Goal: Task Accomplishment & Management: Use online tool/utility

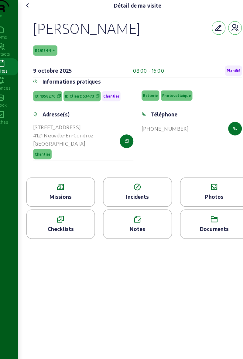
click at [230, 211] on div "Documents" at bounding box center [205, 200] width 61 height 26
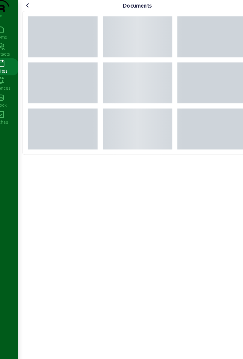
click at [39, 9] on icon at bounding box center [38, 4] width 7 height 7
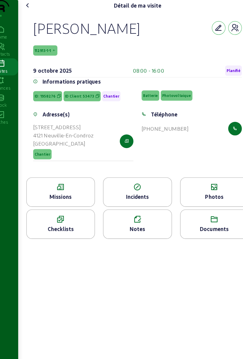
click at [42, 9] on icon at bounding box center [38, 4] width 7 height 7
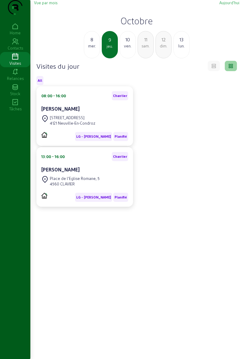
click at [103, 188] on div "Place de l'Eglise Romane, 5 4560 CLAVIER" at bounding box center [84, 181] width 87 height 13
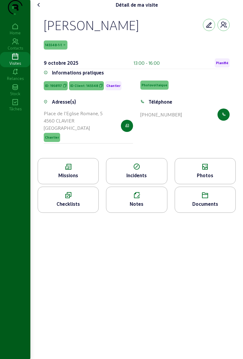
click at [198, 179] on div "Photos" at bounding box center [205, 175] width 61 height 7
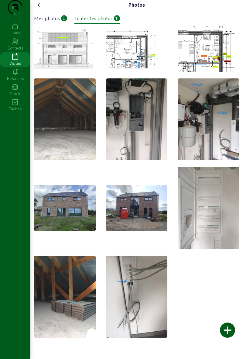
click at [39, 9] on icon at bounding box center [38, 4] width 7 height 7
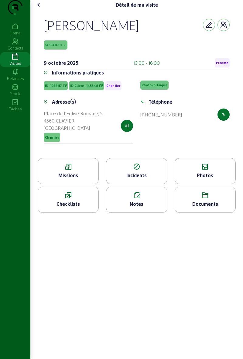
click at [41, 9] on icon at bounding box center [38, 4] width 7 height 7
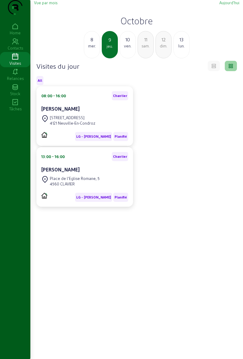
click at [96, 181] on div "Place de l'Eglise Romane, 5" at bounding box center [75, 178] width 50 height 5
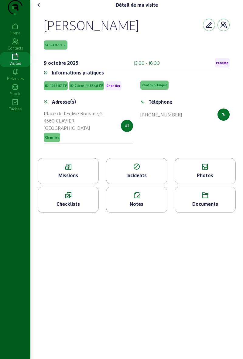
click at [82, 184] on div "Missions" at bounding box center [68, 171] width 61 height 26
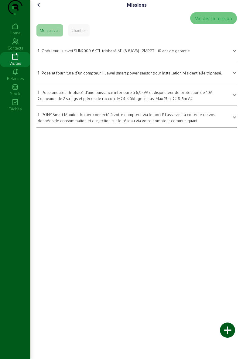
click at [44, 10] on cam-font-icon at bounding box center [39, 5] width 10 height 10
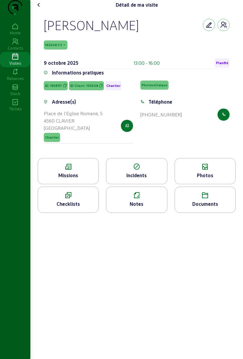
click at [202, 179] on div "Photos" at bounding box center [205, 175] width 61 height 7
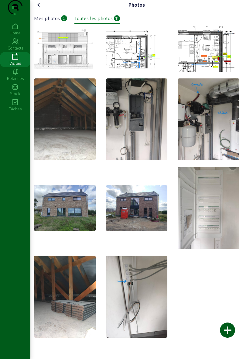
click at [39, 9] on icon at bounding box center [38, 4] width 7 height 7
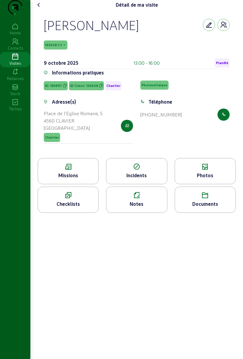
click at [40, 9] on icon at bounding box center [38, 4] width 7 height 7
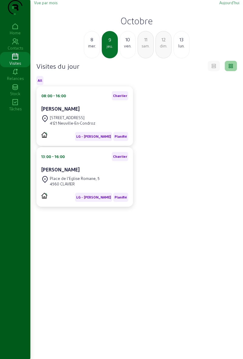
click at [111, 113] on div "[PERSON_NAME]" at bounding box center [84, 108] width 87 height 7
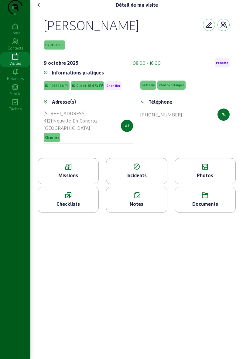
click at [204, 179] on div "Photos" at bounding box center [205, 175] width 61 height 7
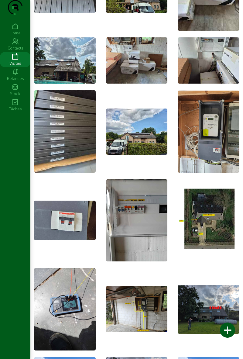
scroll to position [74, 0]
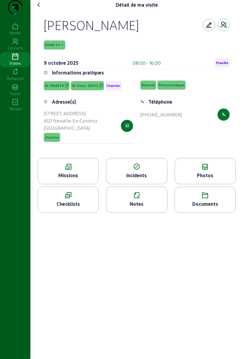
click at [222, 65] on span "Planifié" at bounding box center [222, 63] width 12 height 4
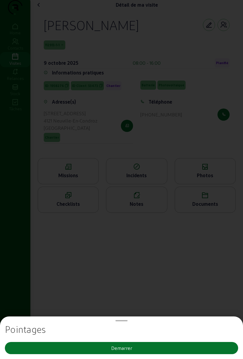
click at [168, 347] on button "Demarrer" at bounding box center [122, 348] width 234 height 12
